Goal: Task Accomplishment & Management: Manage account settings

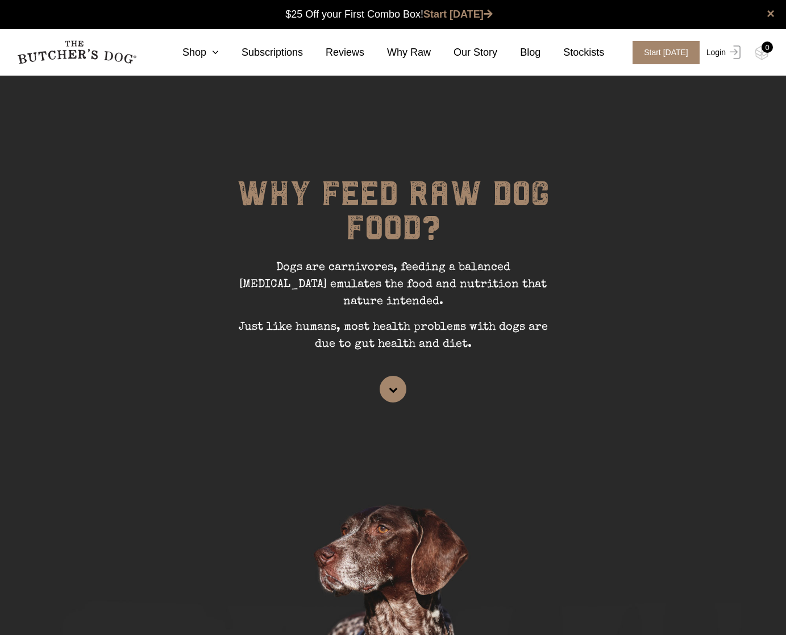
click at [720, 53] on link "Login" at bounding box center [722, 52] width 37 height 23
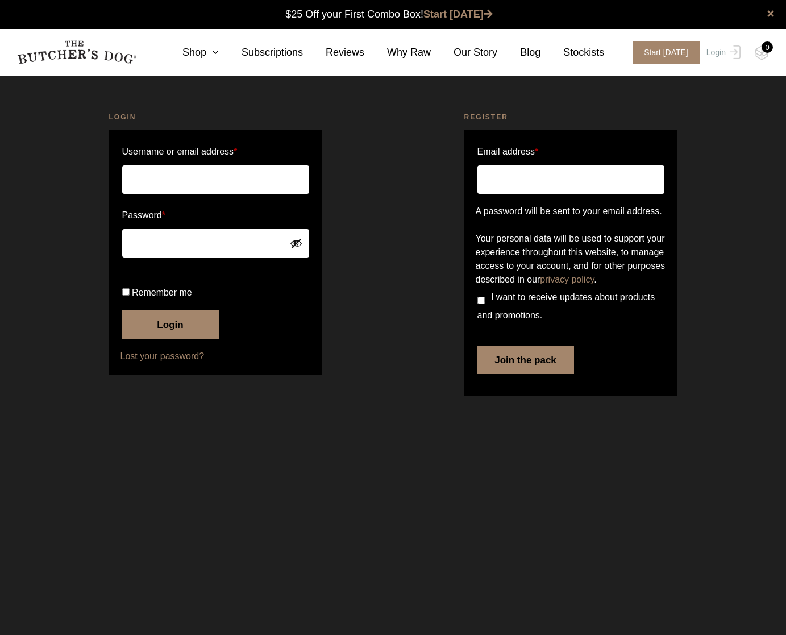
click at [172, 185] on input "Username or email address *" at bounding box center [215, 179] width 187 height 28
type input "[EMAIL_ADDRESS][DOMAIN_NAME]"
click at [177, 339] on button "Login" at bounding box center [170, 324] width 97 height 28
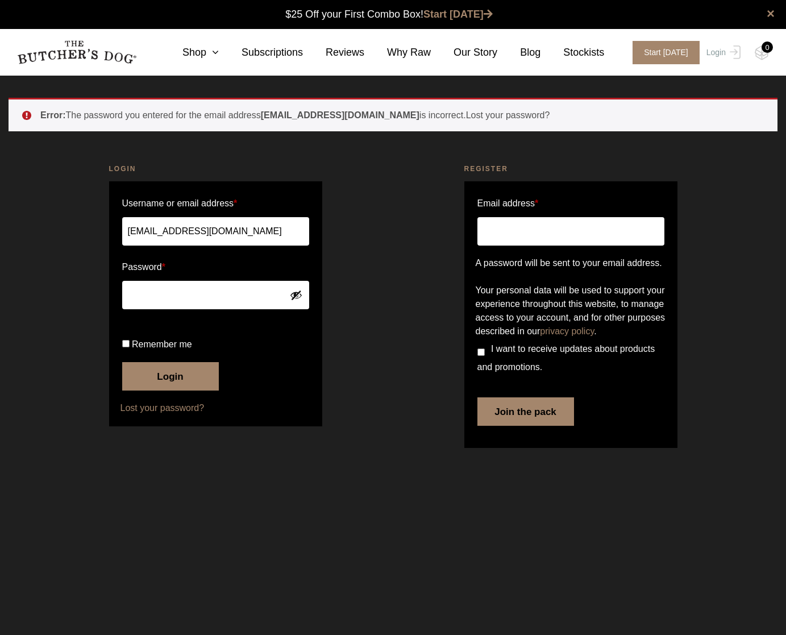
click at [160, 391] on button "Login" at bounding box center [170, 376] width 97 height 28
click at [174, 391] on button "Login" at bounding box center [170, 376] width 97 height 28
click at [169, 391] on button "Login" at bounding box center [170, 376] width 97 height 28
click at [126, 347] on input "Remember me" at bounding box center [125, 343] width 7 height 7
checkbox input "true"
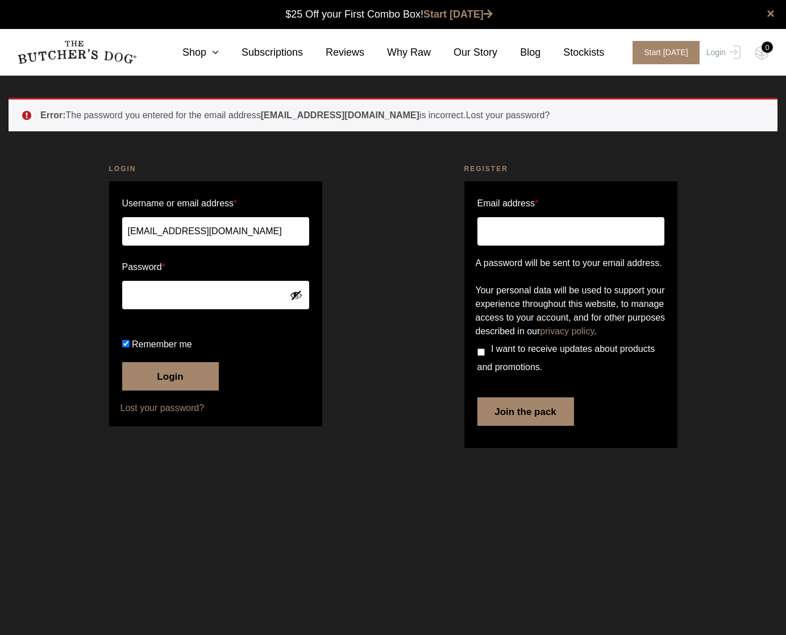
click at [179, 391] on button "Login" at bounding box center [170, 376] width 97 height 28
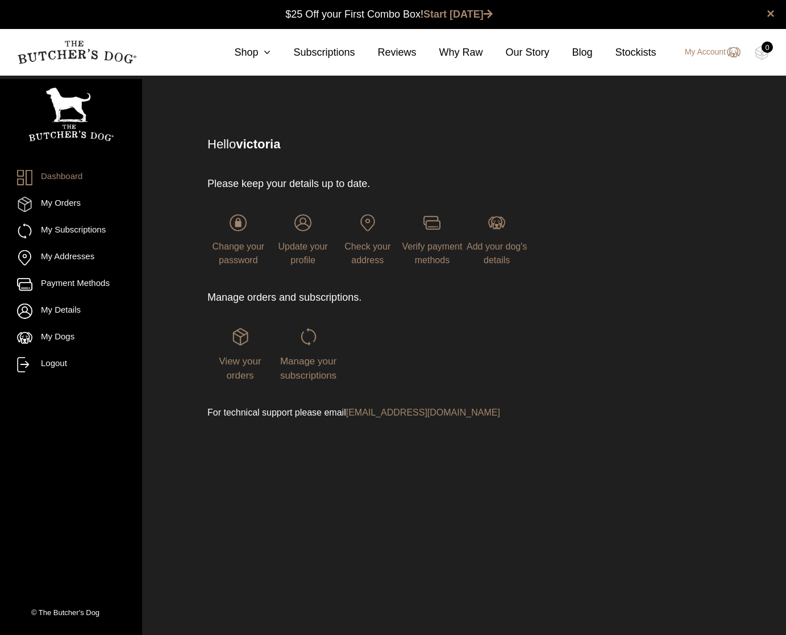
click at [247, 381] on div "View your orders" at bounding box center [240, 355] width 65 height 55
click at [242, 377] on span "View your orders" at bounding box center [240, 369] width 42 height 26
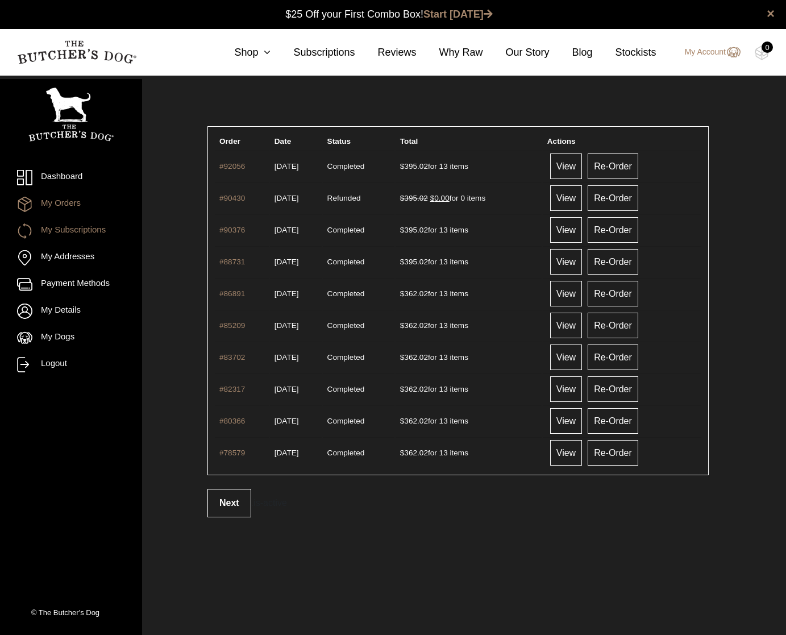
click at [82, 230] on link "My Subscriptions" at bounding box center [71, 230] width 108 height 15
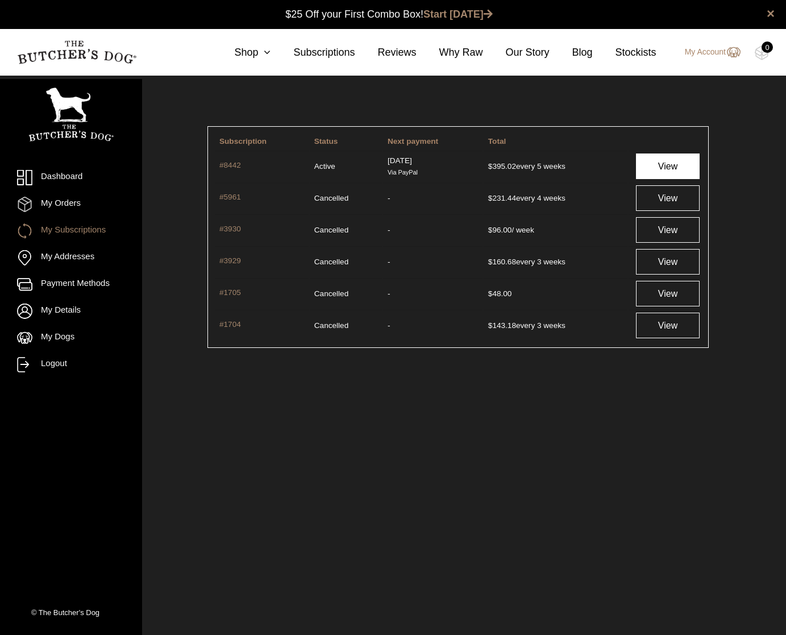
click at [660, 171] on link "View" at bounding box center [668, 166] width 64 height 26
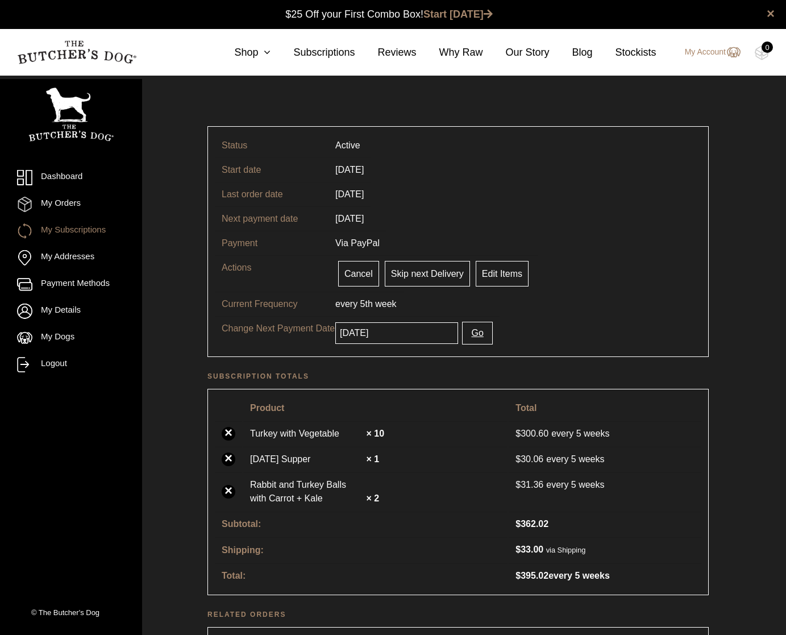
click at [386, 335] on input "2025-10-15" at bounding box center [396, 333] width 123 height 22
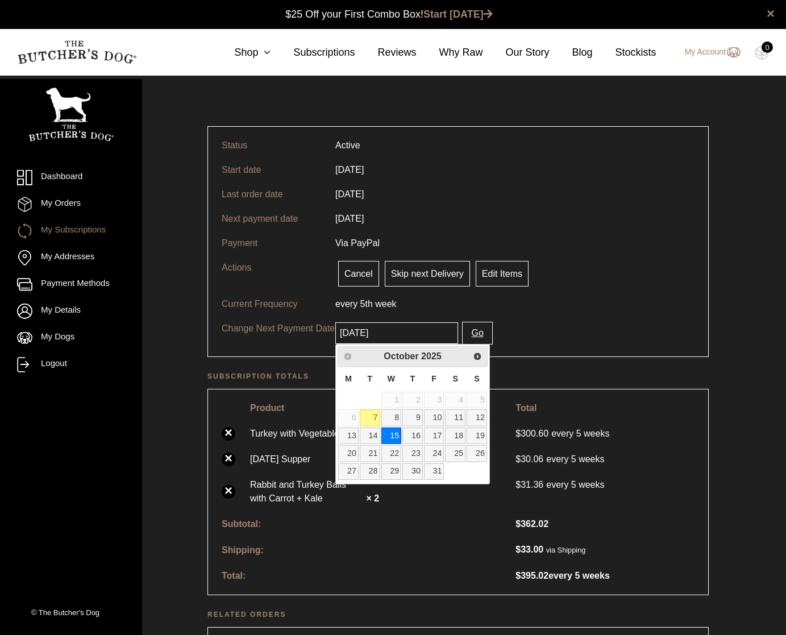
click at [387, 335] on input "2025-10-15" at bounding box center [396, 333] width 123 height 22
click at [396, 418] on link "8" at bounding box center [391, 417] width 20 height 16
type input "2025-10-08"
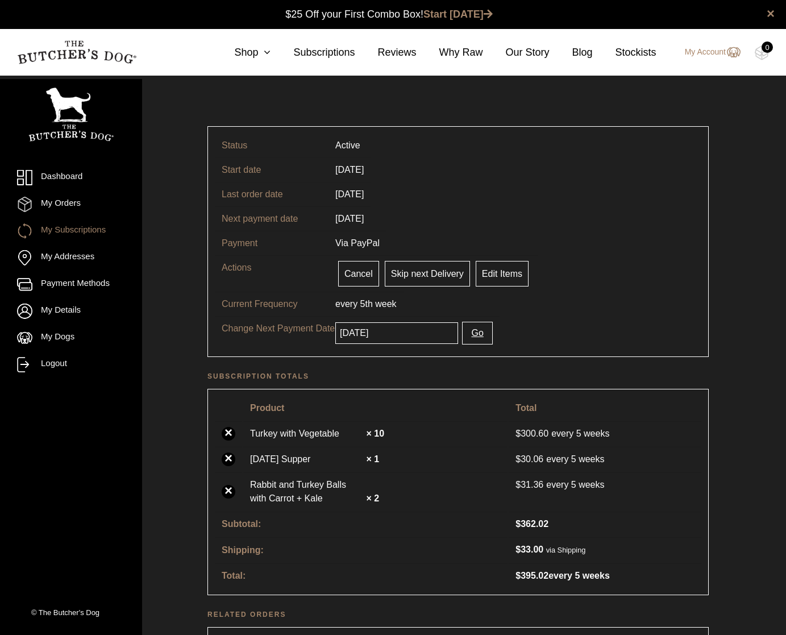
click at [475, 333] on button "Go" at bounding box center [477, 333] width 30 height 23
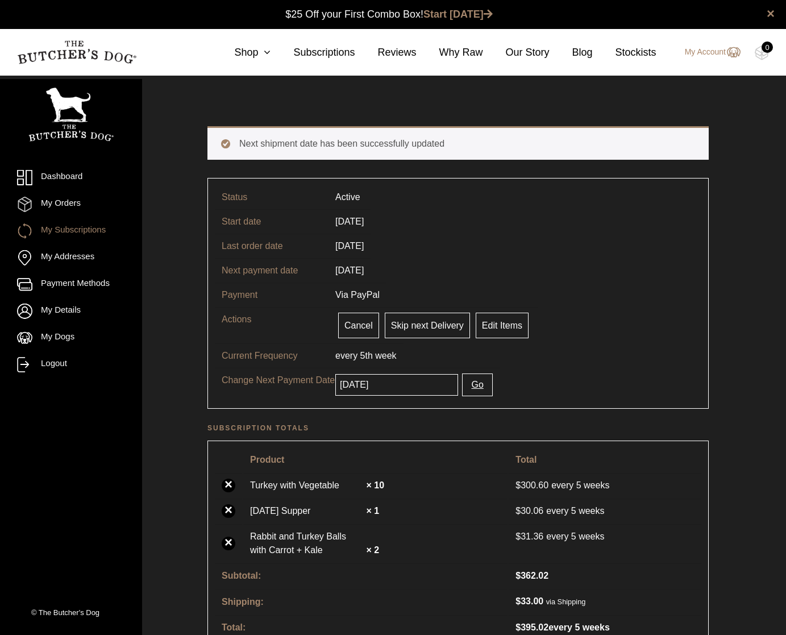
scroll to position [1, 0]
